Goal: Task Accomplishment & Management: Use online tool/utility

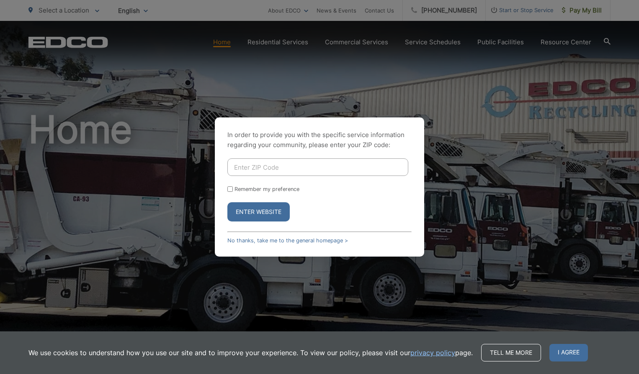
click at [443, 91] on div "In order to provide you with the specific service information regarding your co…" at bounding box center [319, 187] width 639 height 374
drag, startPoint x: 266, startPoint y: 239, endPoint x: 304, endPoint y: 241, distance: 38.1
click at [266, 239] on link "No thanks, take me to the general homepage >" at bounding box center [287, 241] width 121 height 6
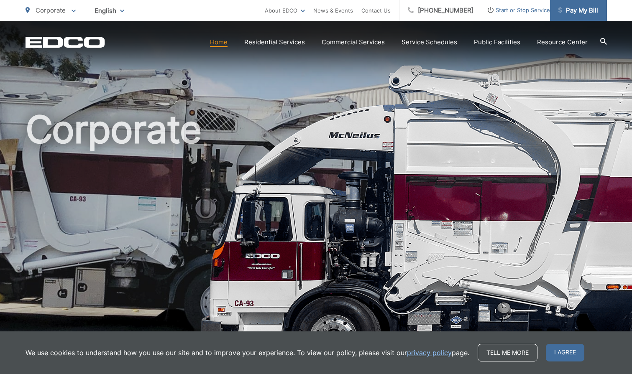
click at [585, 9] on span "Pay My Bill" at bounding box center [579, 10] width 40 height 10
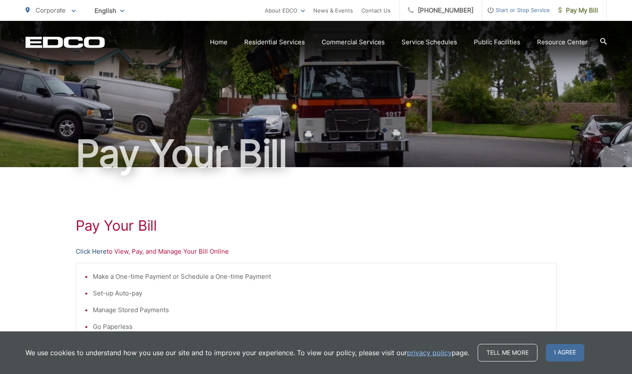
click at [94, 252] on link "Click Here" at bounding box center [91, 252] width 31 height 10
